Goal: Task Accomplishment & Management: Complete application form

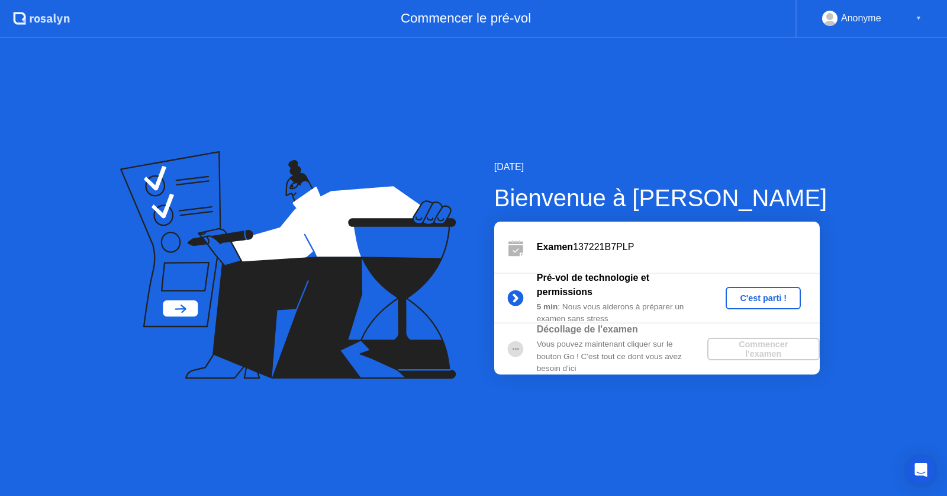
click at [536, 352] on div at bounding box center [515, 349] width 43 height 24
click at [741, 299] on div "C'est parti !" at bounding box center [764, 297] width 66 height 9
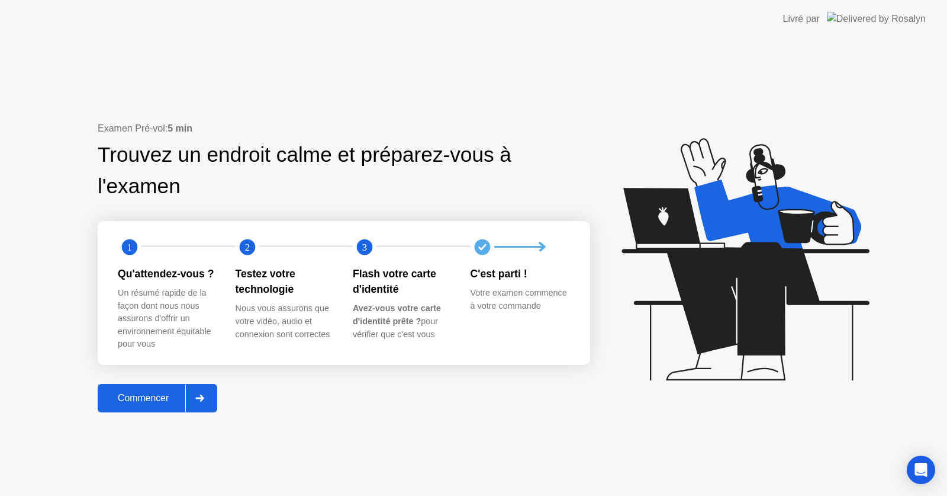
click at [174, 401] on div "Commencer" at bounding box center [143, 398] width 84 height 11
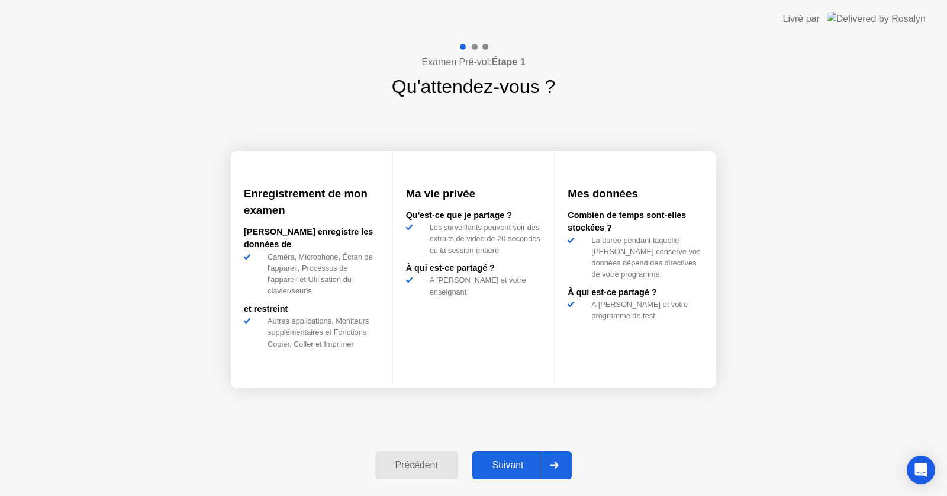
click at [525, 465] on div "Suivant" at bounding box center [508, 464] width 65 height 11
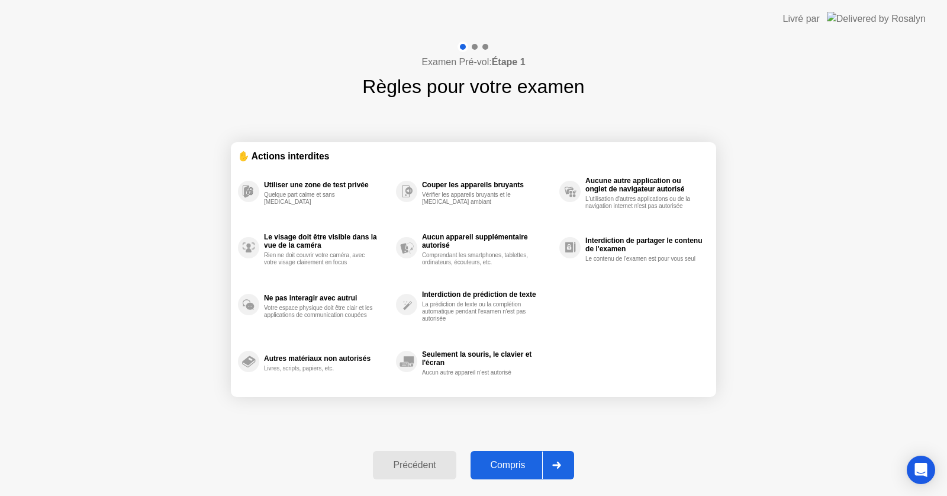
click at [516, 462] on div "Compris" at bounding box center [508, 464] width 68 height 11
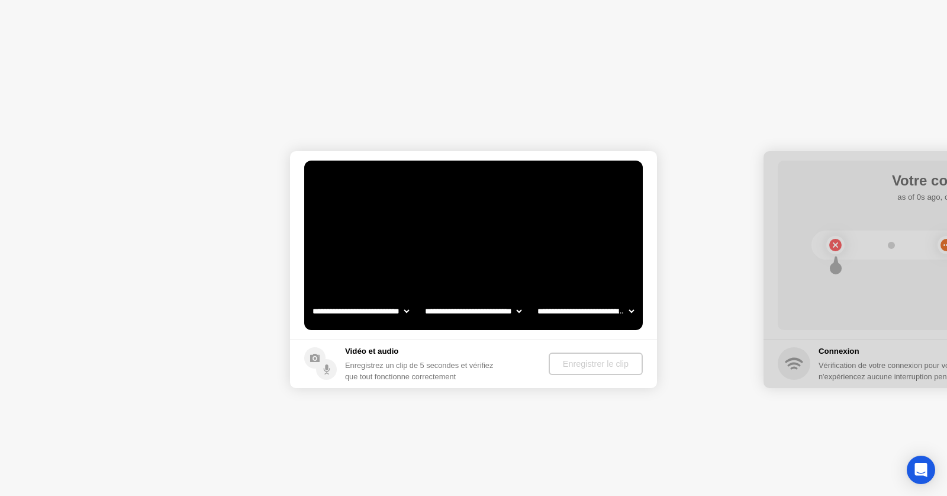
select select "**********"
select select "*******"
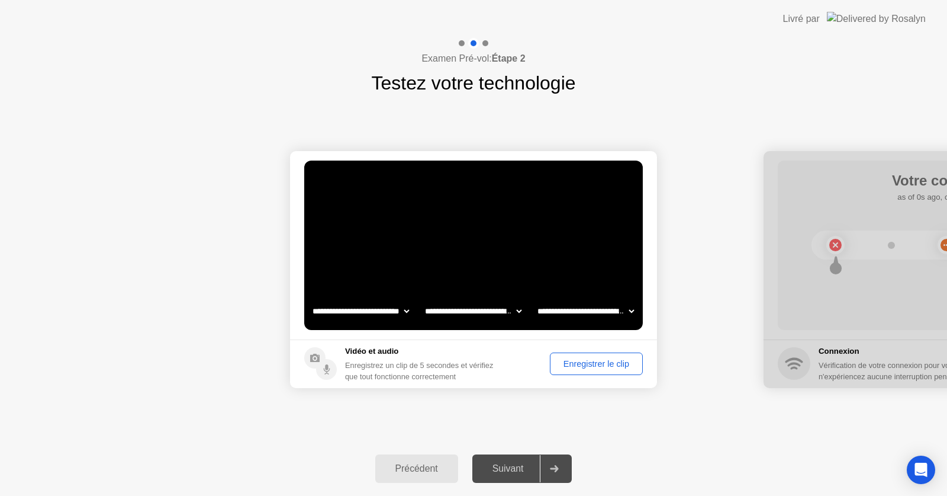
click at [610, 360] on div "Enregistrer le clip" at bounding box center [596, 363] width 85 height 9
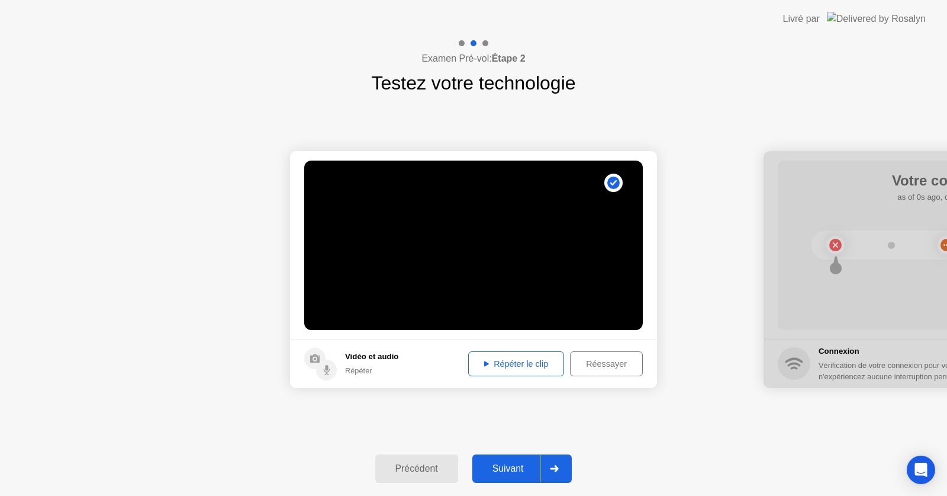
click at [501, 359] on div "Répéter le clip" at bounding box center [516, 363] width 88 height 9
click at [606, 371] on button "Réessayer" at bounding box center [606, 363] width 73 height 25
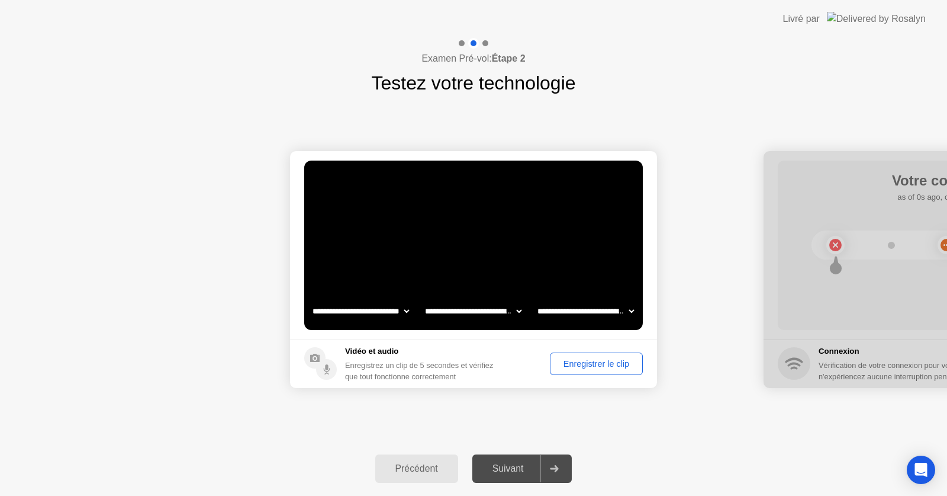
click at [606, 371] on button "Enregistrer le clip" at bounding box center [596, 363] width 93 height 22
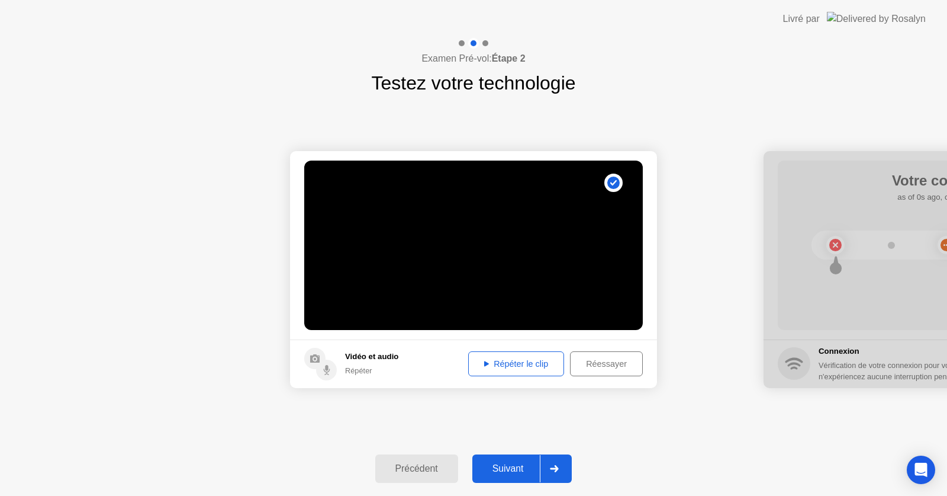
click at [500, 368] on div "Répéter le clip" at bounding box center [516, 363] width 88 height 9
click at [494, 467] on div "Suivant" at bounding box center [508, 468] width 65 height 11
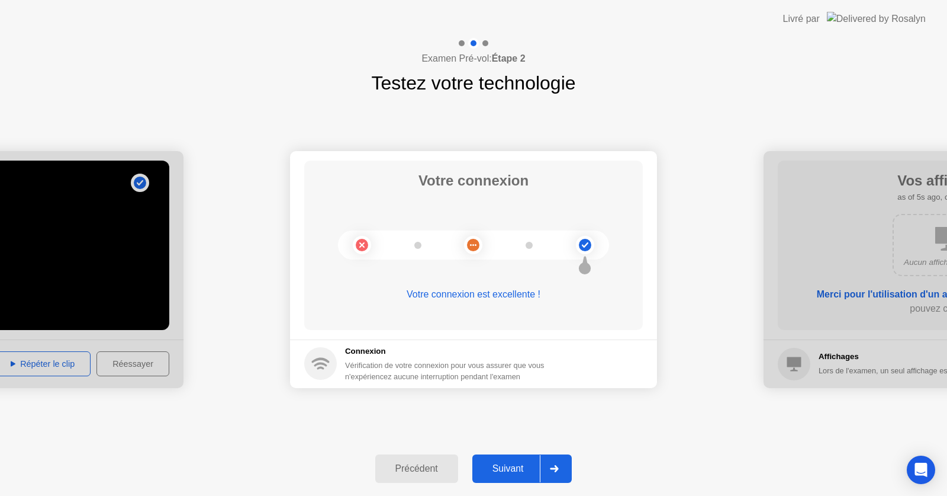
click at [497, 472] on div "Suivant" at bounding box center [508, 468] width 65 height 11
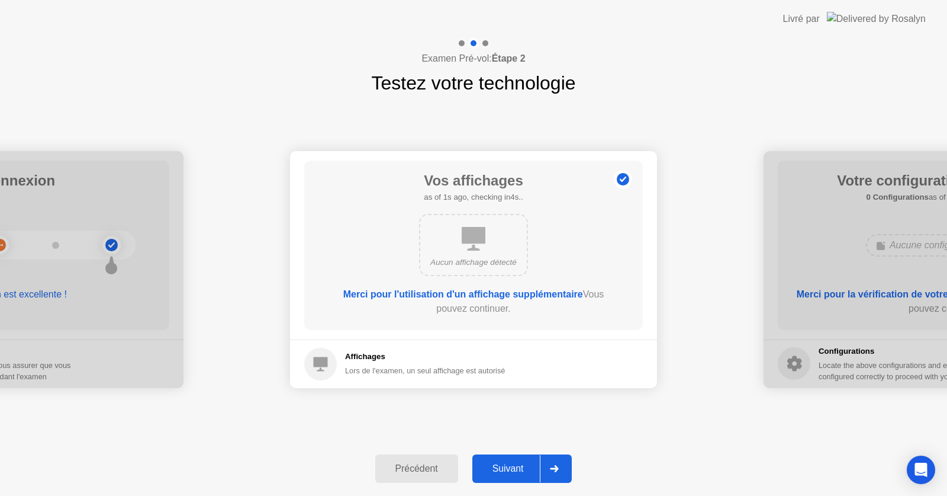
click at [497, 472] on div "Suivant" at bounding box center [508, 468] width 65 height 11
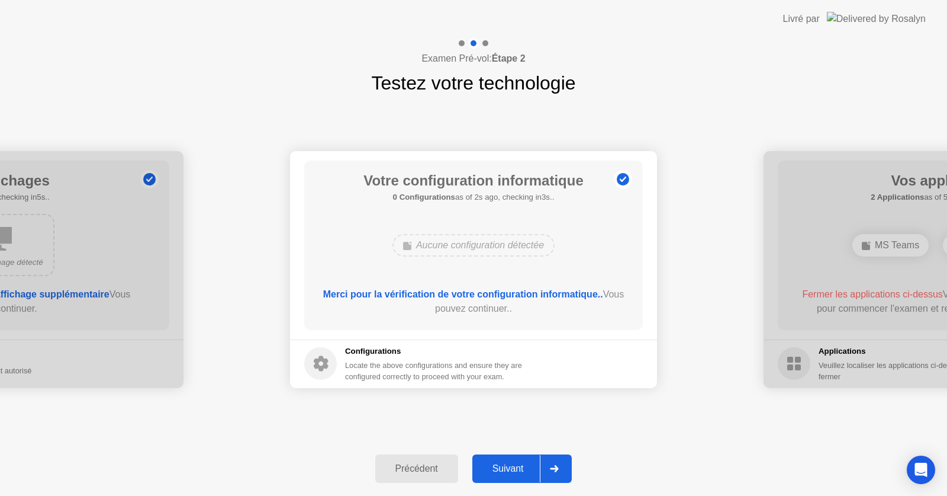
click at [497, 472] on div "Suivant" at bounding box center [508, 468] width 65 height 11
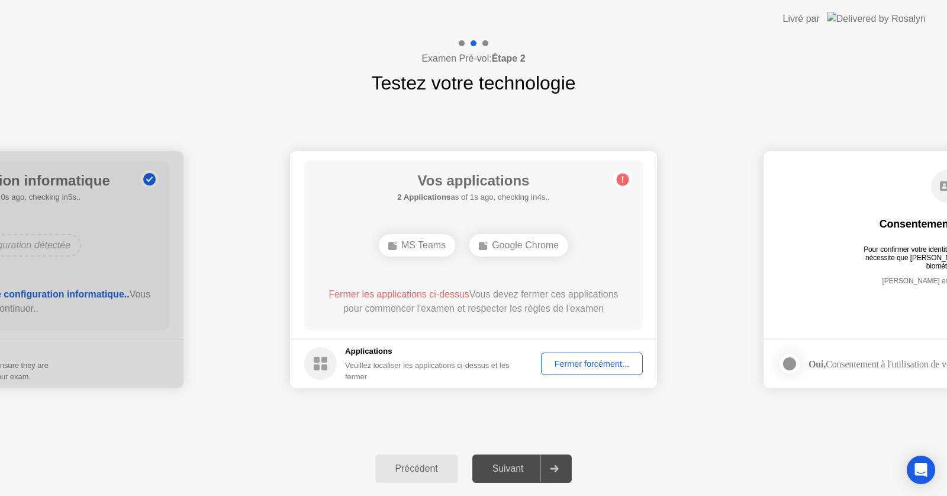
click at [589, 368] on div "Fermer forcément..." at bounding box center [592, 363] width 94 height 9
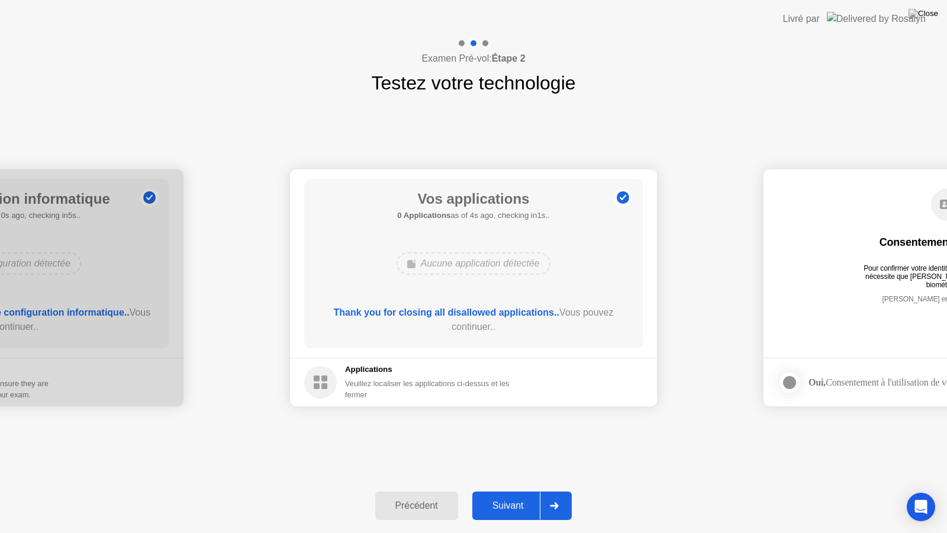
click at [507, 495] on div "Suivant" at bounding box center [508, 505] width 65 height 11
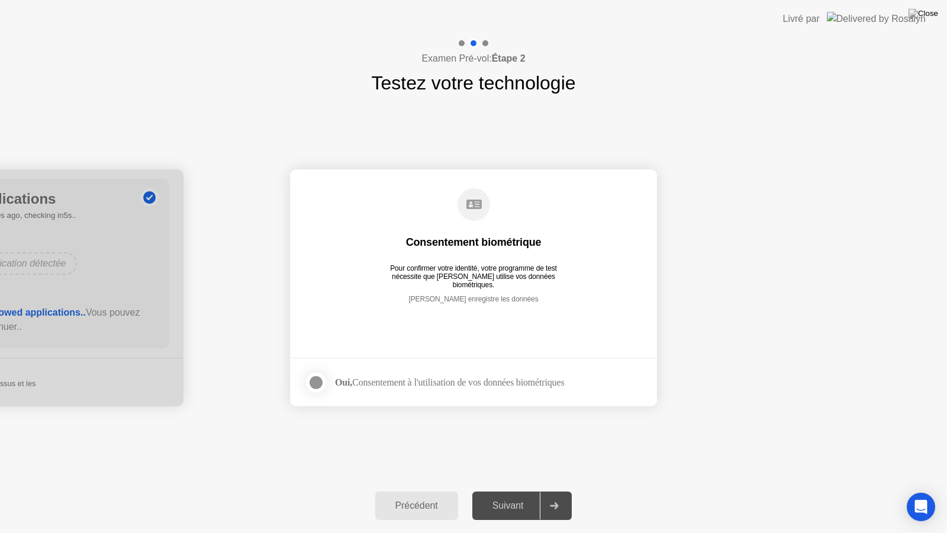
click at [312, 382] on div at bounding box center [316, 382] width 14 height 14
click at [498, 495] on div "Suivant" at bounding box center [508, 505] width 65 height 11
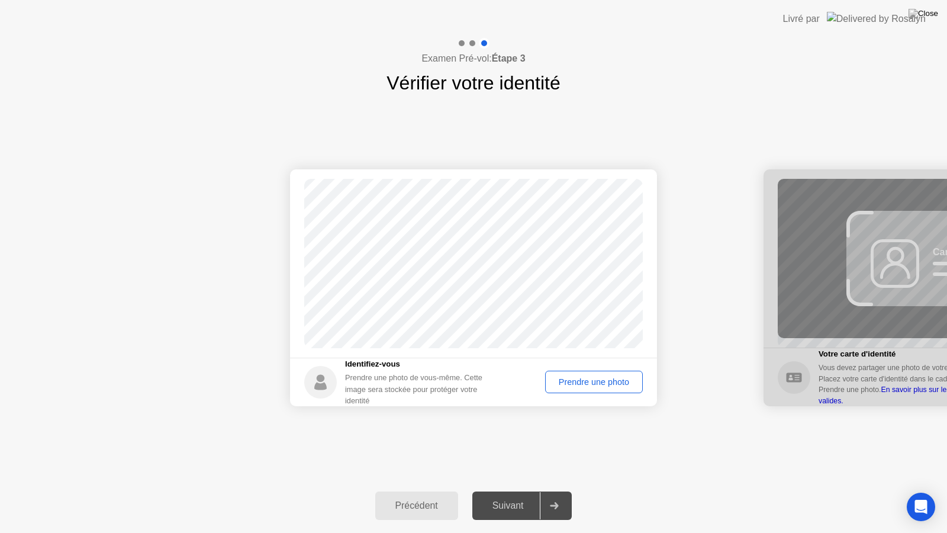
click at [568, 379] on div "Prendre une photo" at bounding box center [593, 381] width 89 height 9
click at [599, 382] on div "Réessayer" at bounding box center [609, 381] width 60 height 9
click at [599, 382] on div "Prendre une photo" at bounding box center [593, 381] width 89 height 9
click at [521, 495] on div "Suivant" at bounding box center [508, 505] width 65 height 11
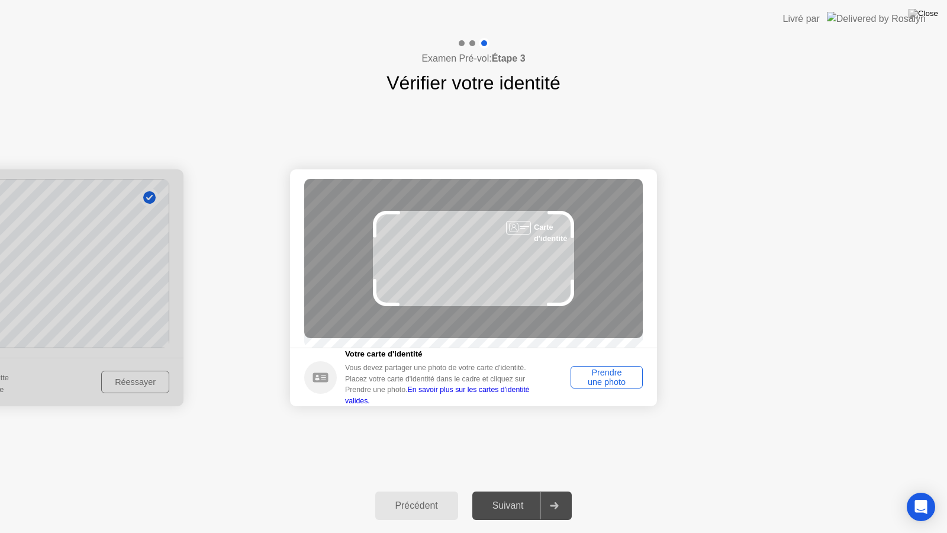
click at [607, 385] on div "Prendre une photo" at bounding box center [607, 377] width 64 height 19
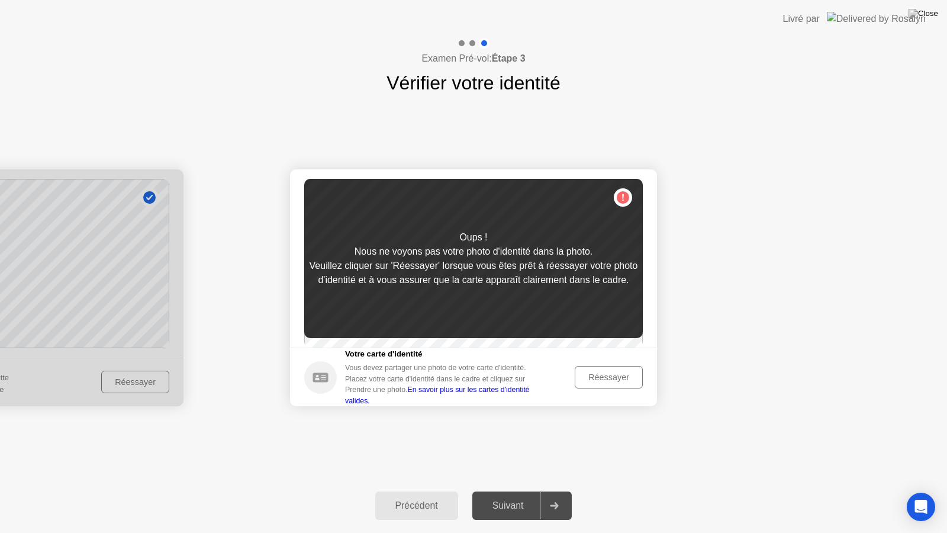
click at [607, 382] on div "Réessayer" at bounding box center [609, 376] width 60 height 9
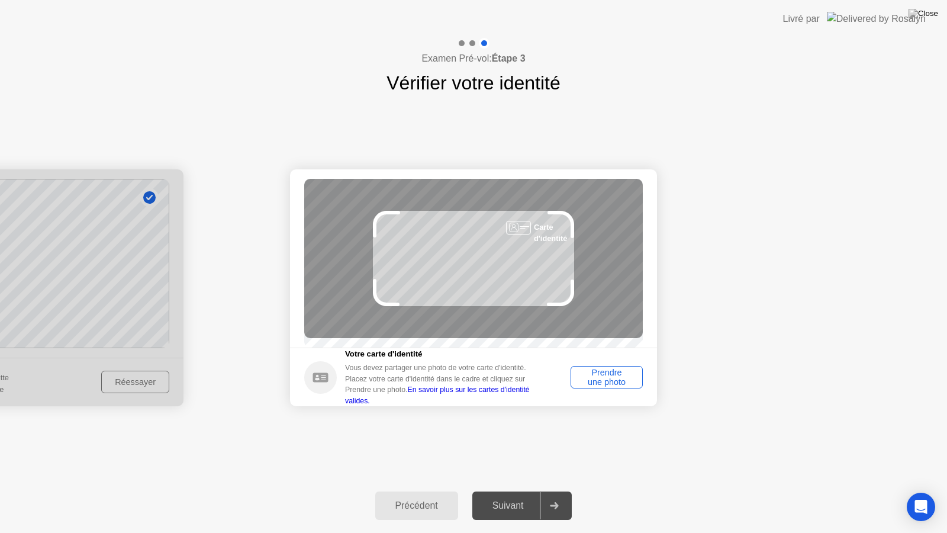
click at [607, 385] on div "Prendre une photo" at bounding box center [607, 377] width 64 height 19
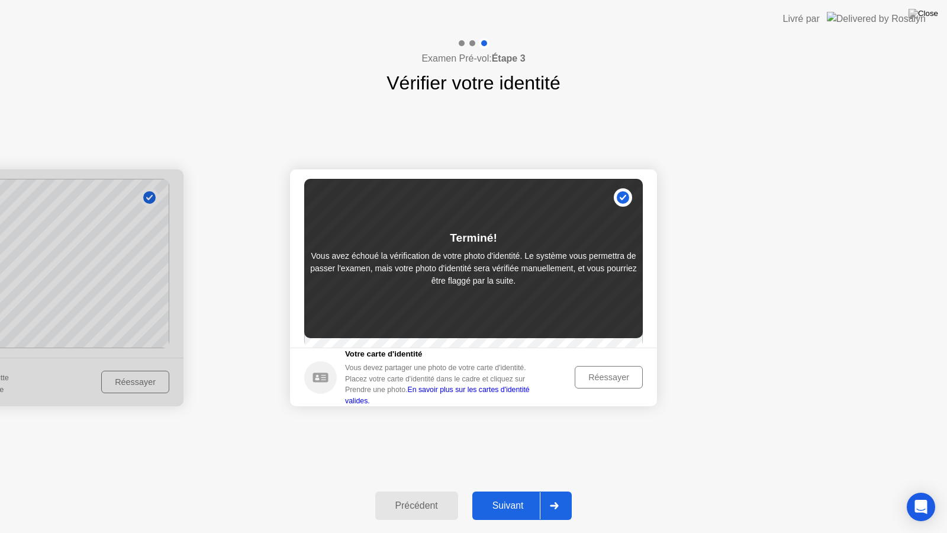
click at [607, 382] on div "Réessayer" at bounding box center [609, 376] width 60 height 9
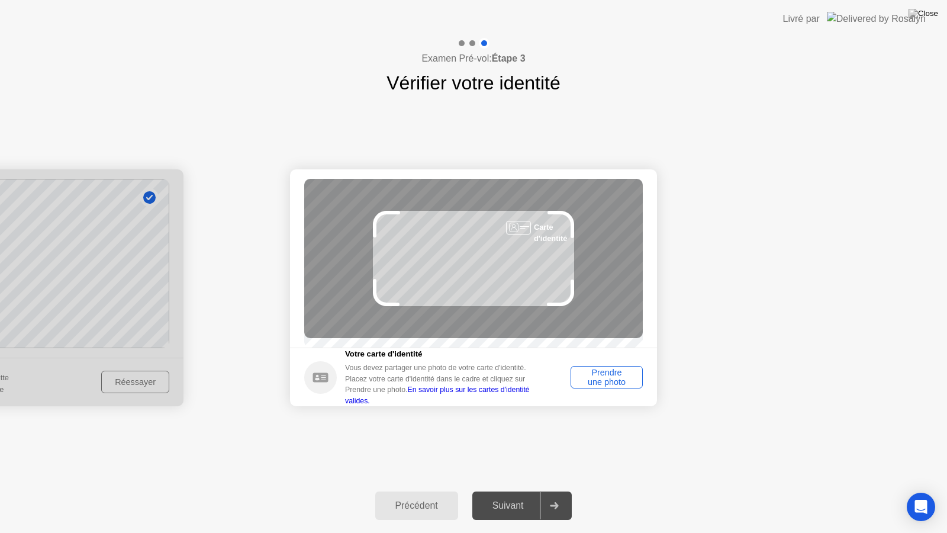
click at [607, 385] on div "Prendre une photo" at bounding box center [607, 377] width 64 height 19
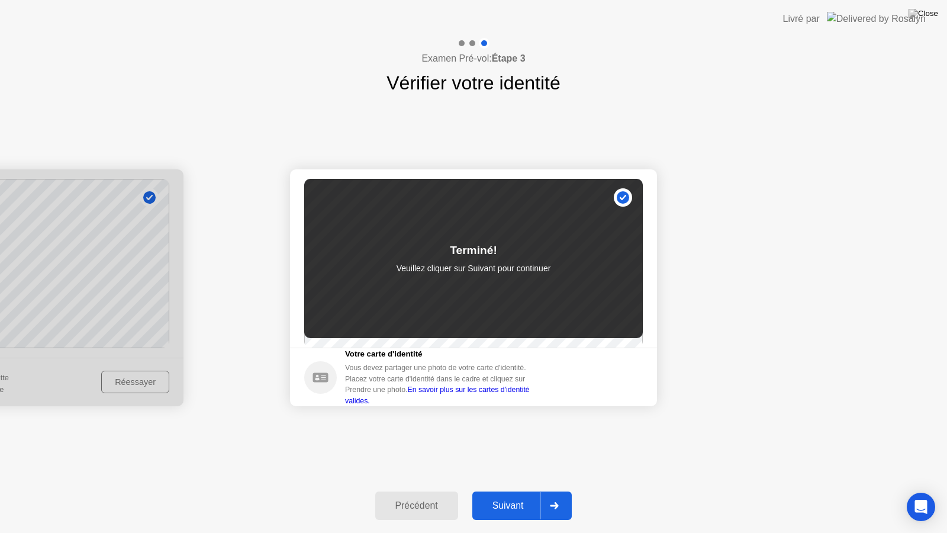
click at [522, 495] on div "Suivant" at bounding box center [508, 505] width 65 height 11
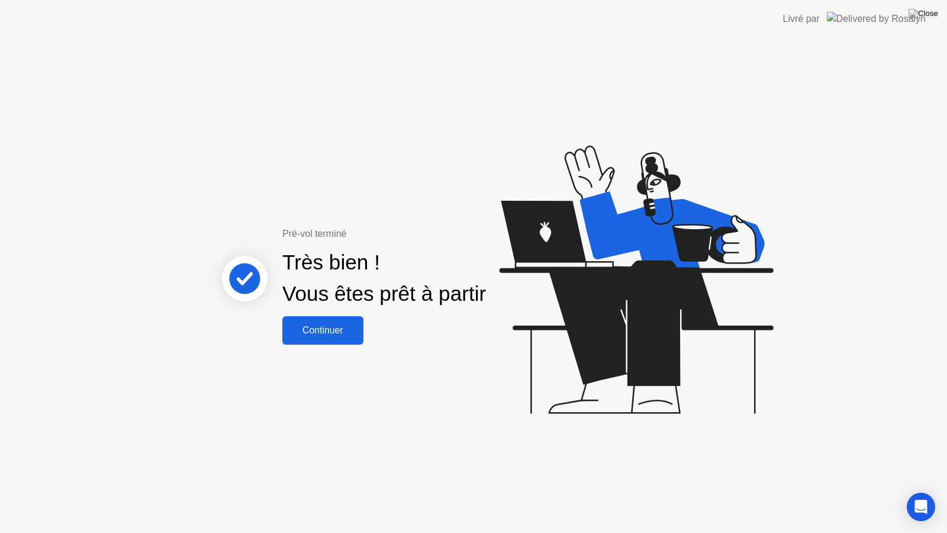
click at [336, 333] on div "Continuer" at bounding box center [323, 330] width 74 height 11
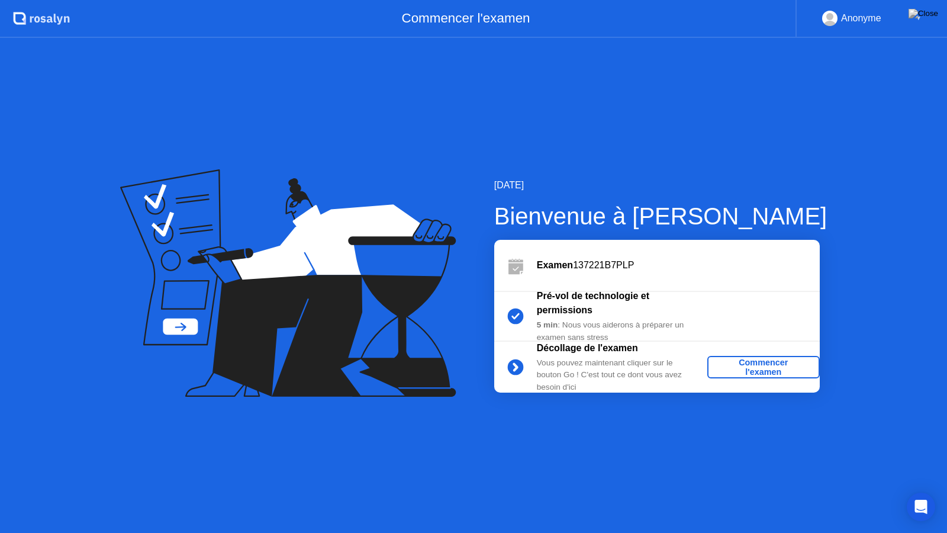
click at [758, 369] on div "Commencer l'examen" at bounding box center [763, 367] width 103 height 19
